Goal: Transaction & Acquisition: Purchase product/service

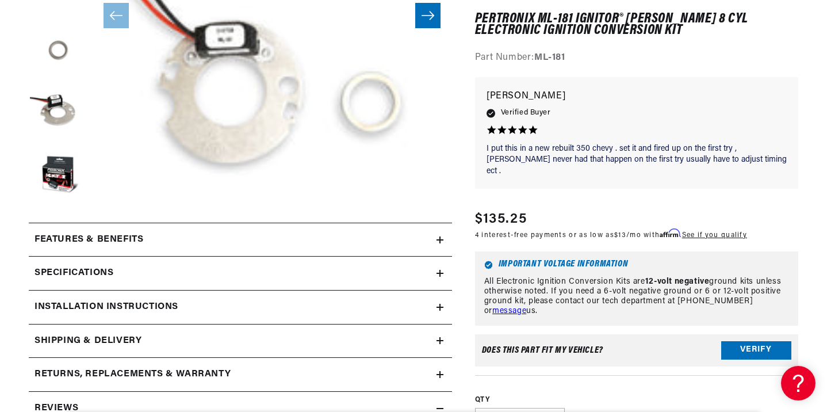
scroll to position [345, 0]
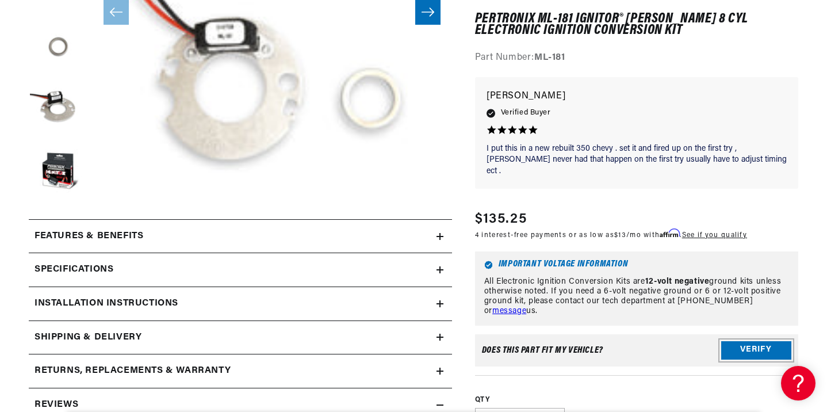
click at [757, 341] on button "Verify" at bounding box center [756, 350] width 70 height 18
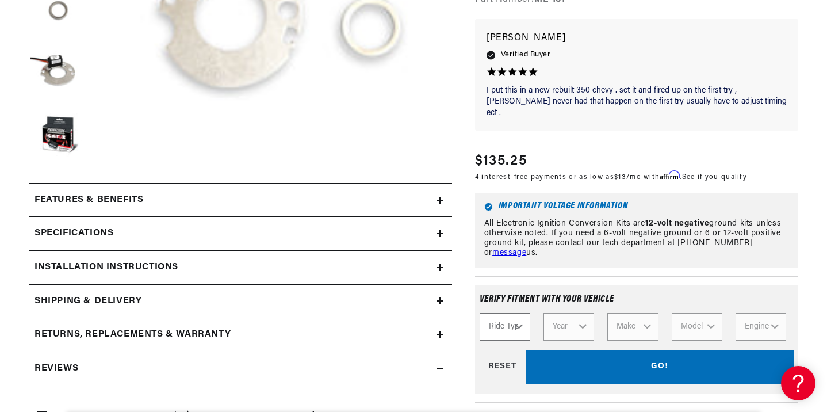
scroll to position [0, 0]
click at [440, 195] on summary "Features & Benefits" at bounding box center [240, 199] width 423 height 33
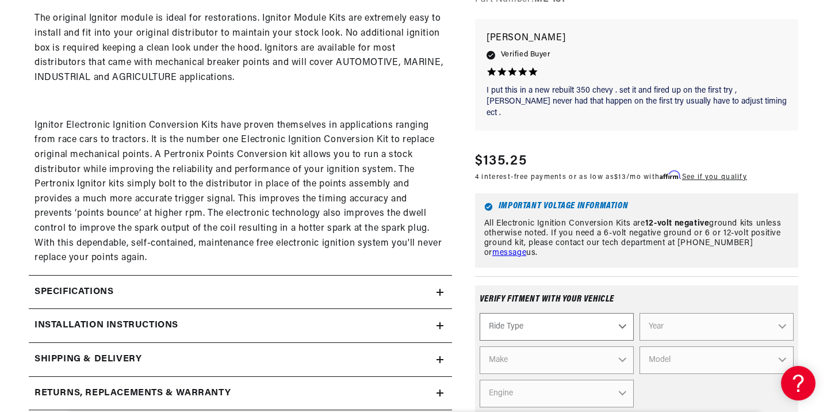
scroll to position [773, 0]
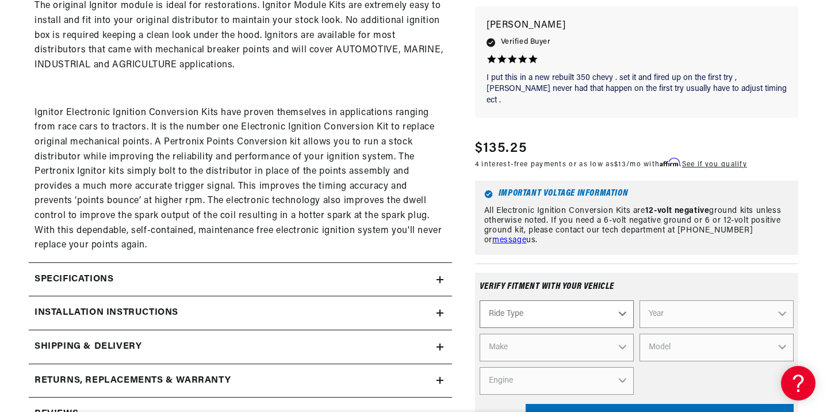
click at [437, 277] on icon at bounding box center [439, 279] width 7 height 7
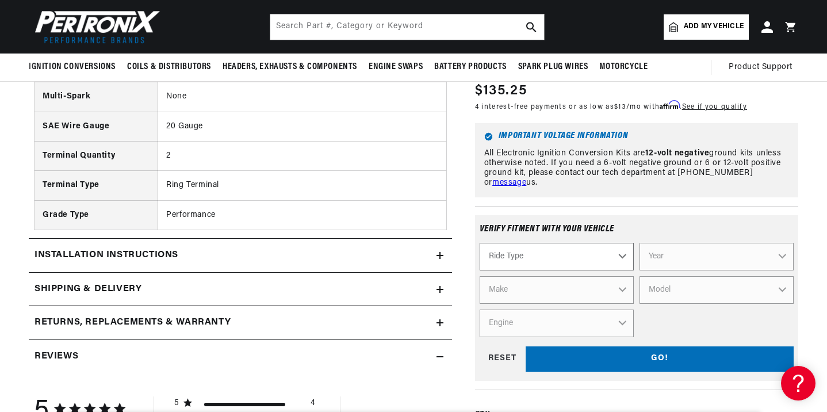
scroll to position [0, 348]
click at [437, 289] on icon at bounding box center [439, 289] width 7 height 0
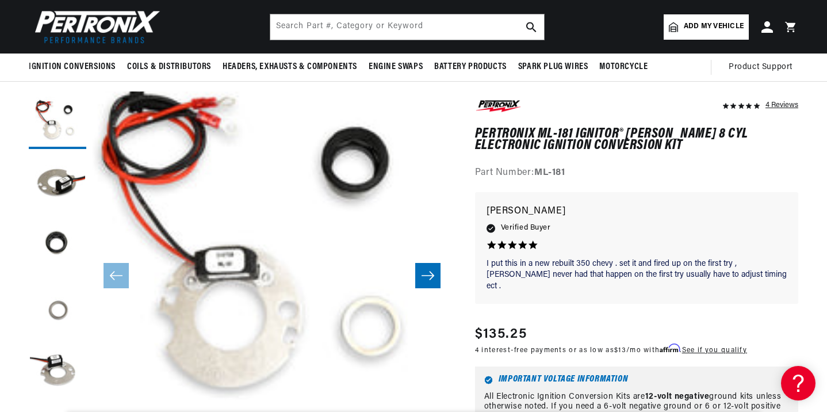
scroll to position [0, 0]
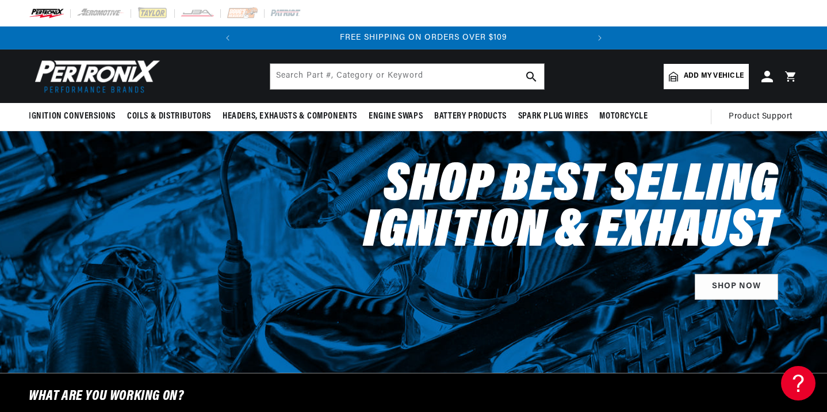
scroll to position [0, 348]
click at [303, 78] on input "text" at bounding box center [407, 76] width 274 height 25
type input "petronix ignitor II 9ml-181 conversion kit [PERSON_NAME] dual point distributor"
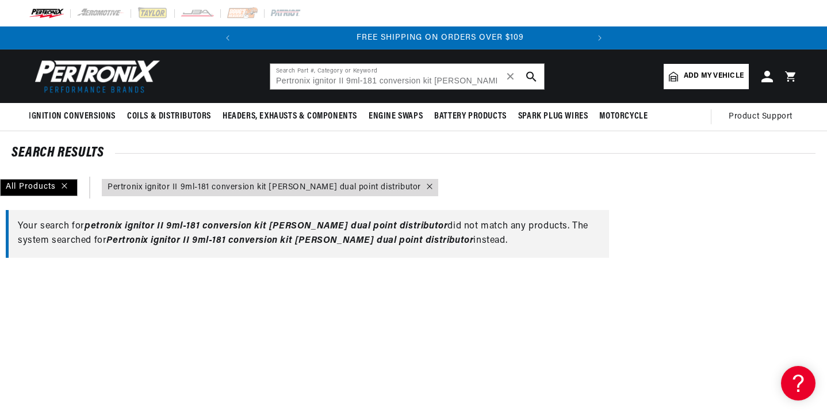
scroll to position [0, 348]
click at [499, 77] on input "Pertronix ignitor II 9ml-181 conversion kit mallory dual point distributor" at bounding box center [407, 76] width 274 height 25
click at [499, 82] on input "Pertronix ignitor II 9ml-181 conversion kit mallory dual point distributor" at bounding box center [407, 76] width 274 height 25
click at [532, 76] on use "search button" at bounding box center [531, 76] width 10 height 10
click at [500, 76] on input "Pertronix ignitor II 9ml-181 conversion kit mallory dual point distributor" at bounding box center [407, 76] width 274 height 25
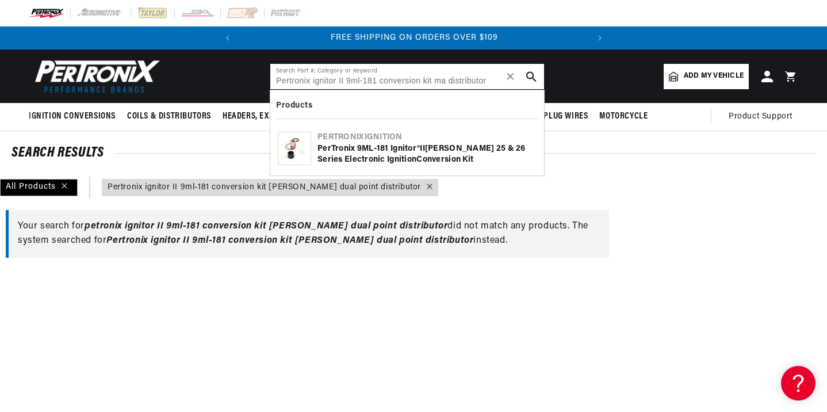
type input "Pertronix ignitor II 9ml-181 conversion kit ma distributor"
click at [417, 149] on b "Ignitor" at bounding box center [403, 148] width 26 height 9
